Goal: Task Accomplishment & Management: Complete application form

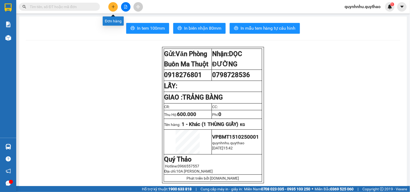
click at [109, 9] on button at bounding box center [112, 6] width 9 height 9
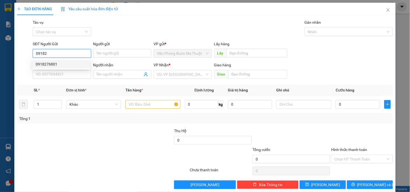
click at [62, 66] on div "0918276801" at bounding box center [61, 64] width 51 height 6
type input "0918276801"
type input "0798728536"
type input "TRẢNG BÀNG"
type input "0918276801"
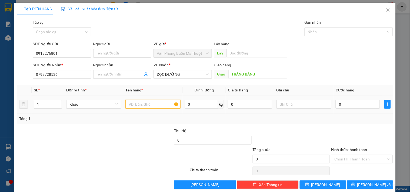
click at [154, 103] on input "text" at bounding box center [152, 104] width 55 height 9
type input "1 THÙNG XỐP"
click at [347, 104] on input "0" at bounding box center [357, 104] width 44 height 9
type input "1"
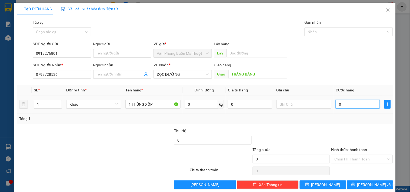
type input "1"
type input "15"
type input "150"
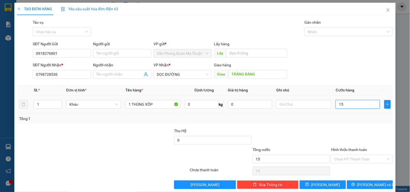
type input "150"
type input "150.000"
click at [374, 155] on input "Hình thức thanh toán" at bounding box center [359, 159] width 51 height 8
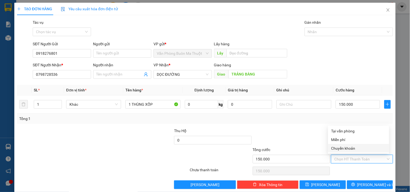
click at [344, 150] on div "Chuyển khoản" at bounding box center [358, 149] width 55 height 6
type input "0"
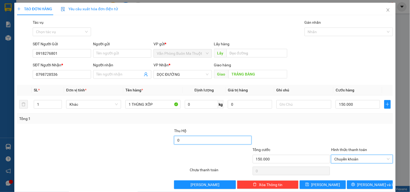
click at [187, 142] on input "0" at bounding box center [212, 140] width 77 height 9
type input "750.000"
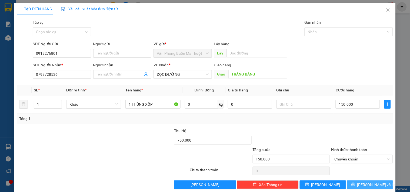
click at [359, 183] on button "[PERSON_NAME] và In" at bounding box center [370, 185] width 46 height 9
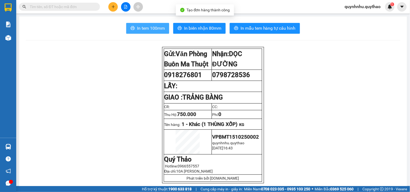
click at [142, 26] on span "In tem 100mm" at bounding box center [151, 28] width 28 height 7
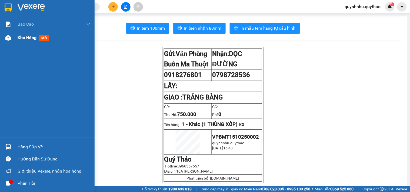
click at [13, 39] on div "Kho hàng mới" at bounding box center [47, 37] width 94 height 13
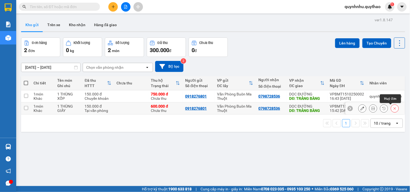
click at [391, 111] on button at bounding box center [395, 108] width 8 height 9
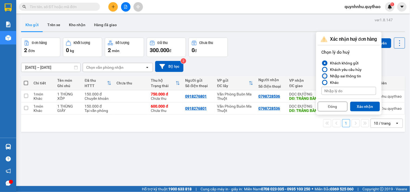
click at [323, 76] on div at bounding box center [325, 76] width 4 height 4
click at [321, 76] on input "Nhập sai thông tin" at bounding box center [321, 76] width 0 height 0
click at [356, 104] on button "Xác nhận" at bounding box center [365, 107] width 30 height 10
